Goal: Navigation & Orientation: Understand site structure

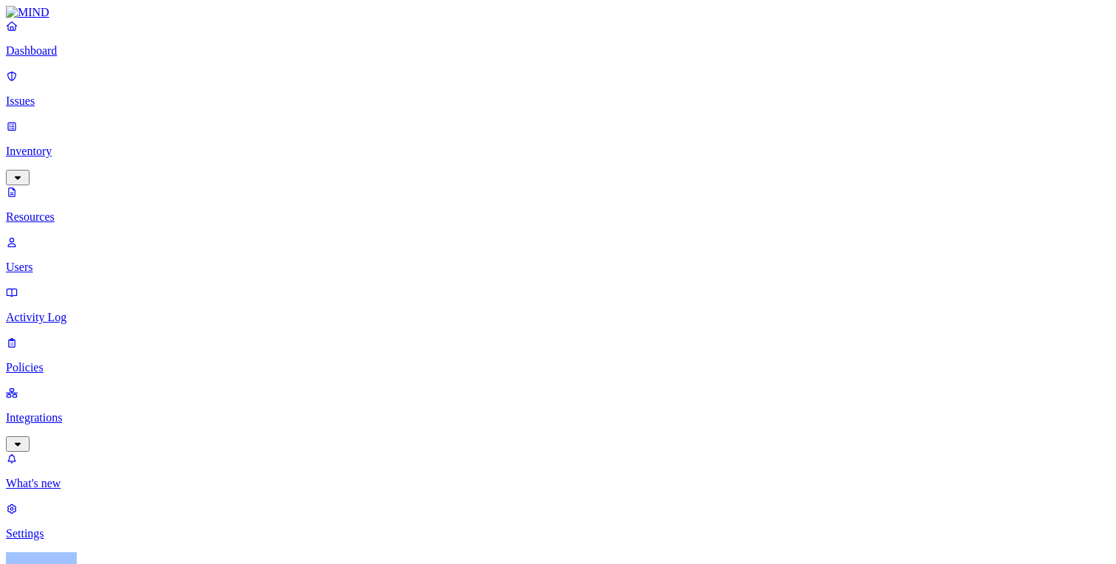
scroll to position [486, 0]
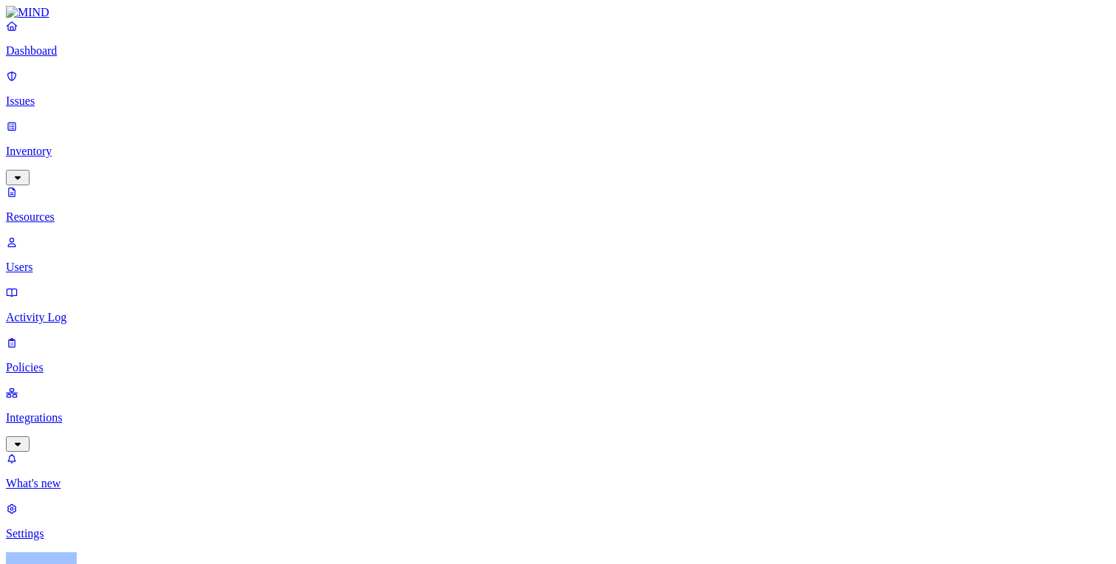
click at [67, 58] on p "Dashboard" at bounding box center [558, 50] width 1104 height 13
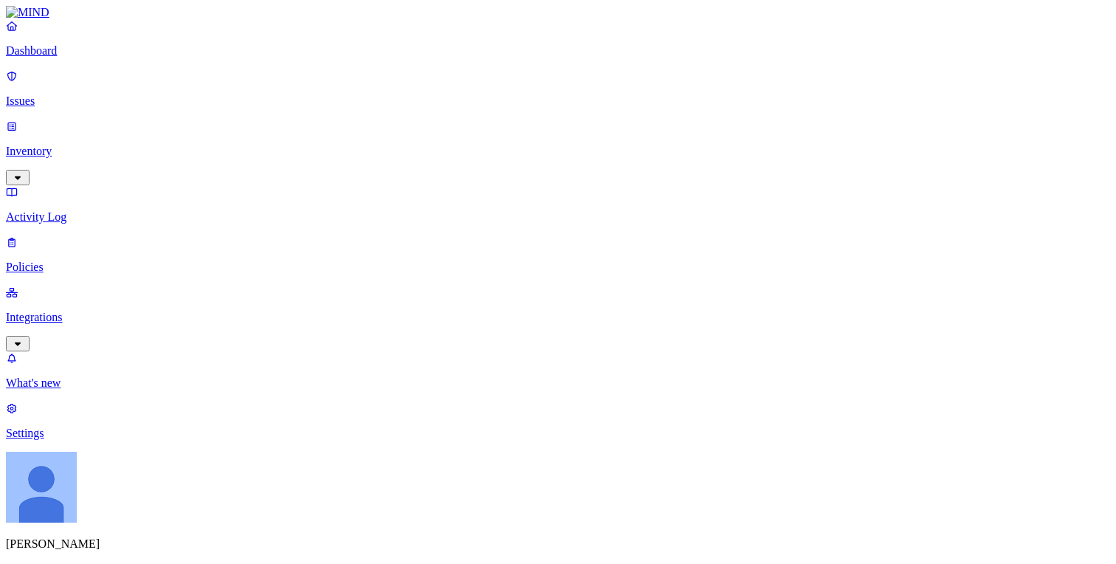
scroll to position [56, 0]
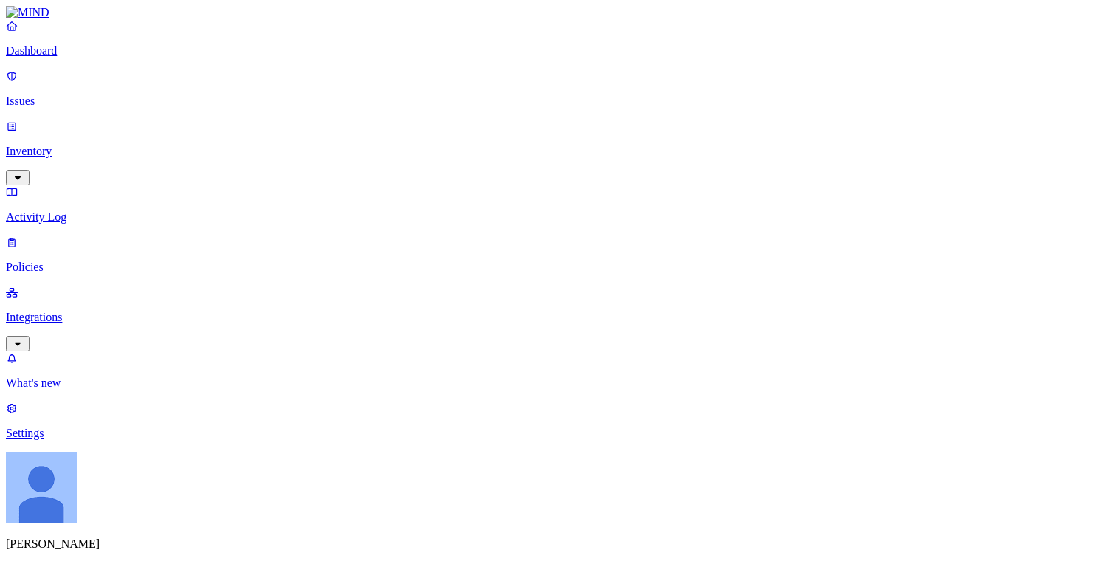
scroll to position [0, 0]
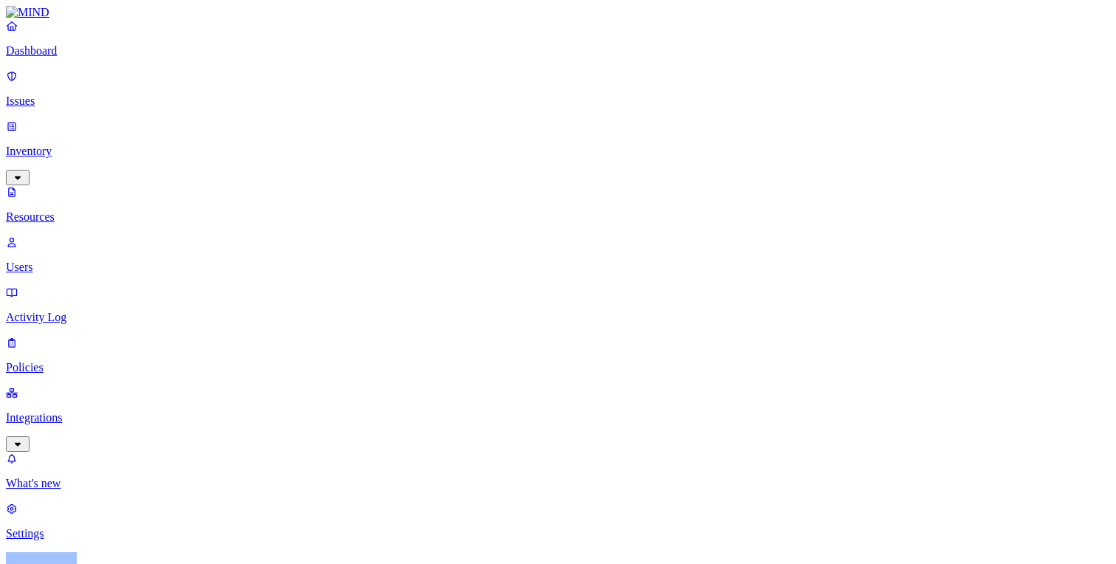
scroll to position [486, 0]
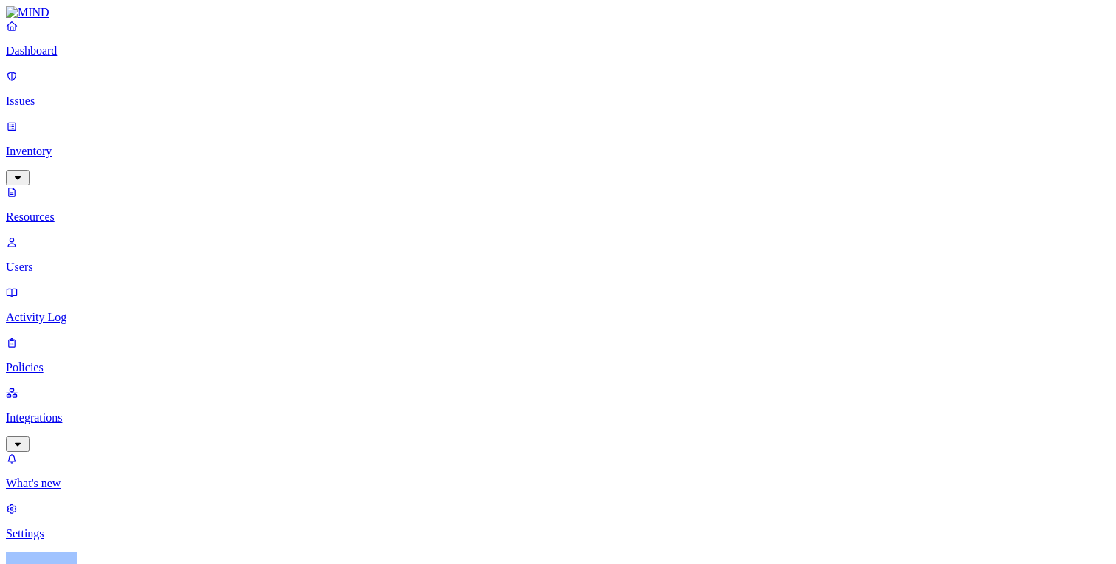
click at [86, 473] on link "Settings" at bounding box center [558, 521] width 1104 height 38
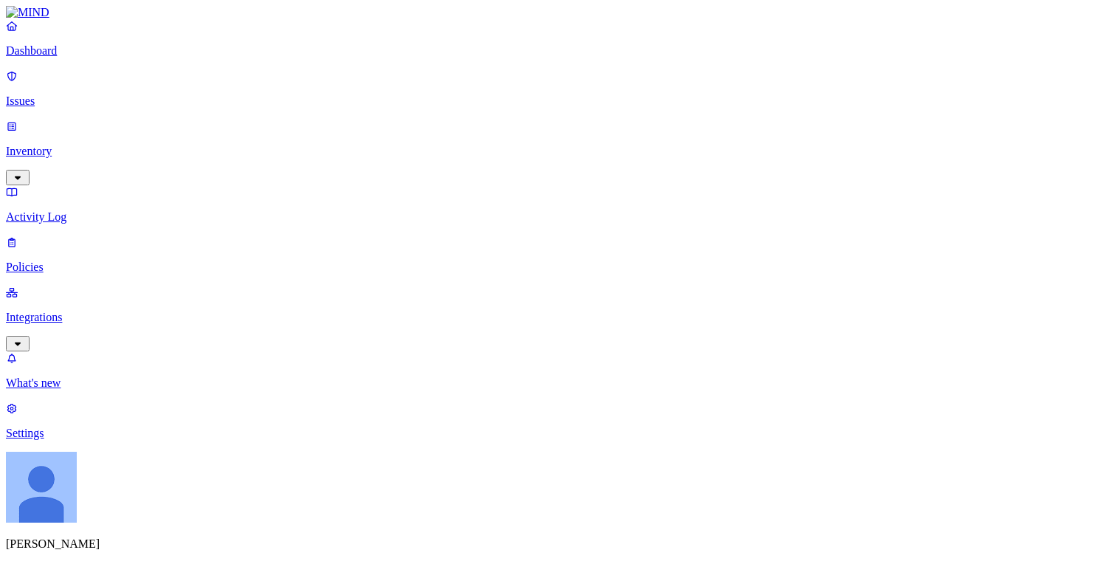
click at [102, 210] on p "Activity Log" at bounding box center [558, 216] width 1104 height 13
click at [64, 440] on div "What's new 1 Settings" at bounding box center [558, 395] width 1104 height 89
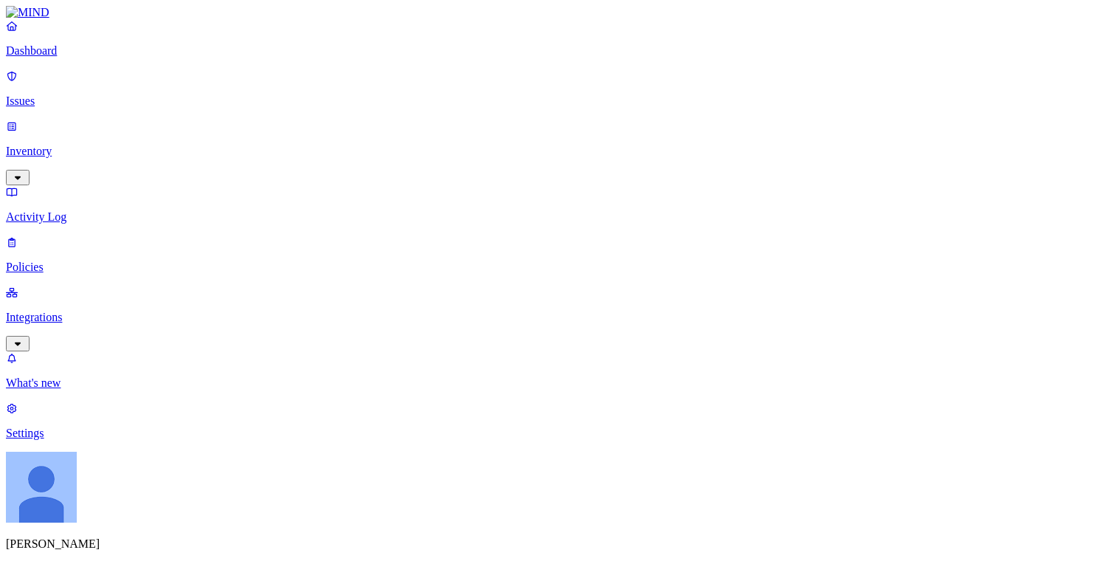
click at [64, 440] on p "Settings" at bounding box center [558, 433] width 1104 height 13
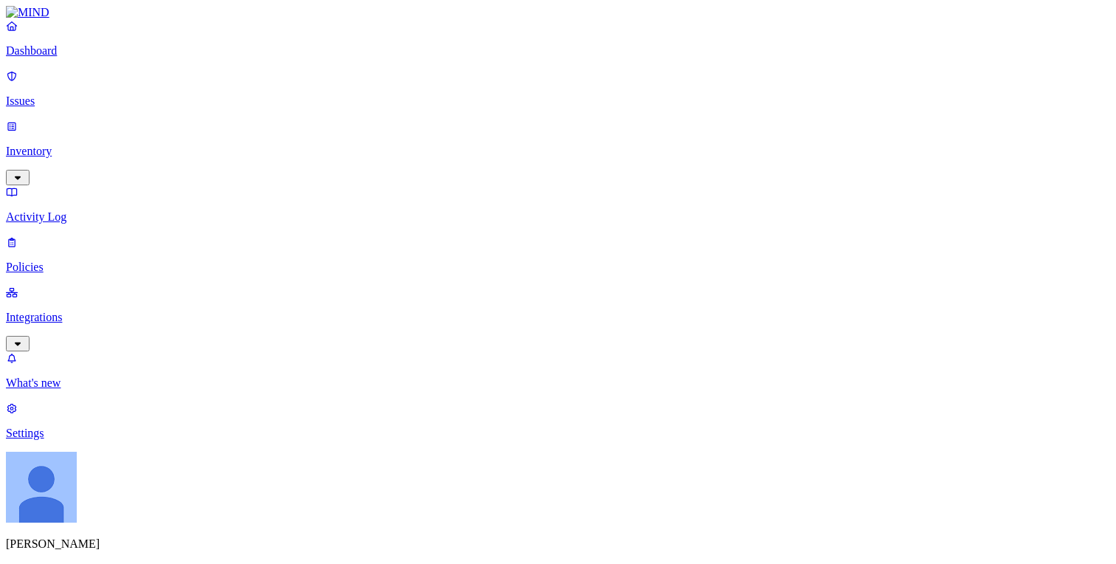
click at [66, 311] on p "Integrations" at bounding box center [558, 317] width 1104 height 13
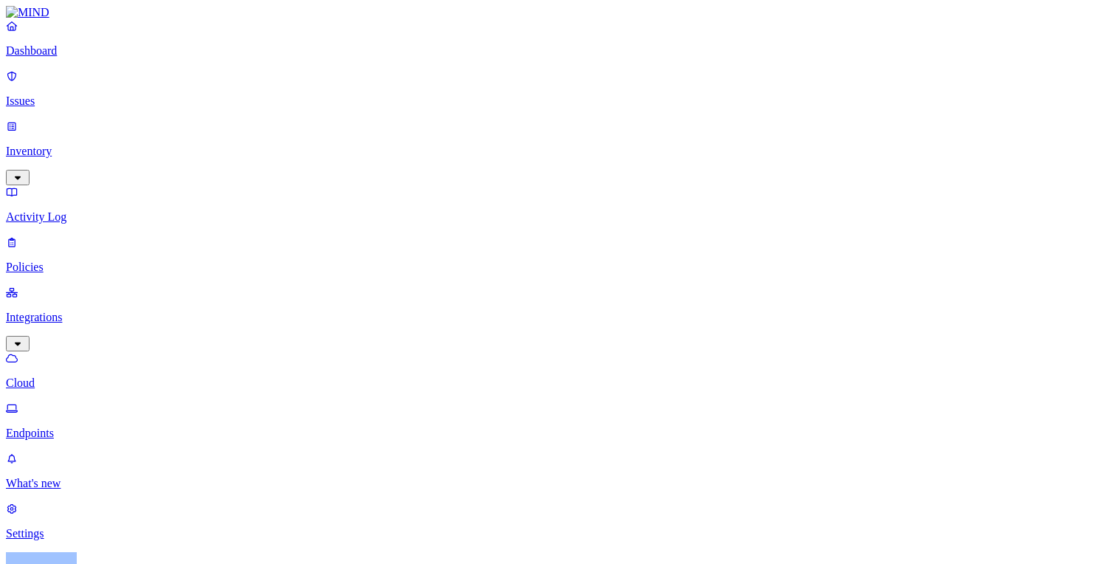
click at [69, 427] on p "Endpoints" at bounding box center [558, 433] width 1104 height 13
click at [70, 311] on p "Integrations" at bounding box center [558, 317] width 1104 height 13
click at [63, 261] on p "Policies" at bounding box center [558, 267] width 1104 height 13
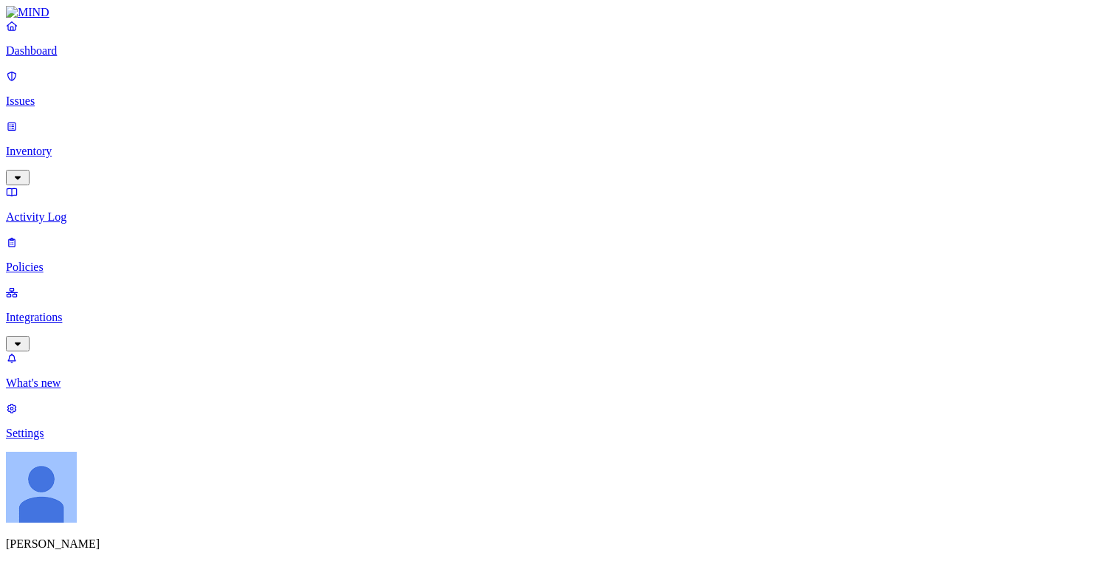
click at [76, 210] on p "Activity Log" at bounding box center [558, 216] width 1104 height 13
